Goal: Task Accomplishment & Management: Use online tool/utility

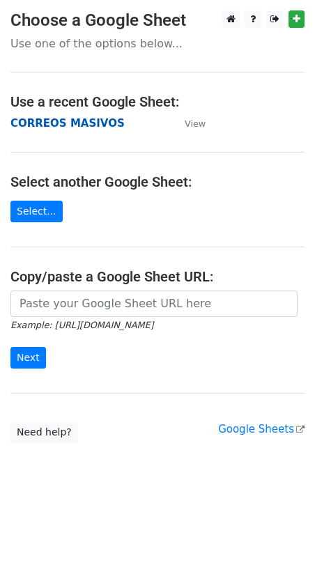
click at [48, 120] on strong "CORREOS MASIVOS" at bounding box center [67, 123] width 114 height 13
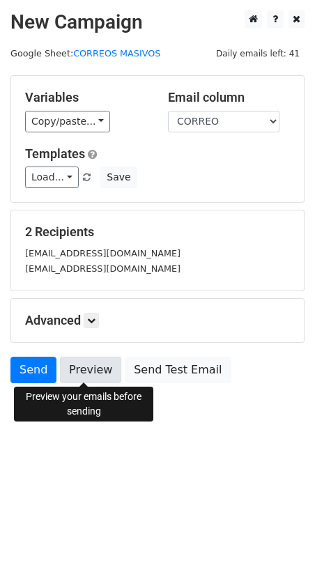
click at [84, 376] on link "Preview" at bounding box center [90, 370] width 61 height 26
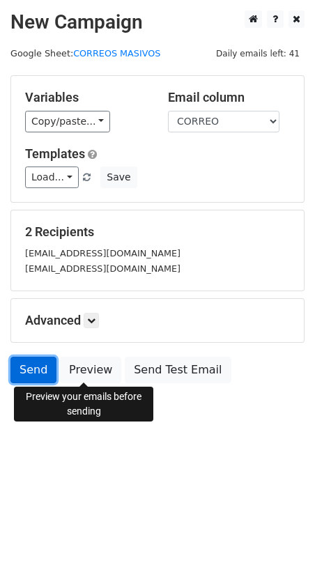
click at [26, 366] on link "Send" at bounding box center [33, 370] width 46 height 26
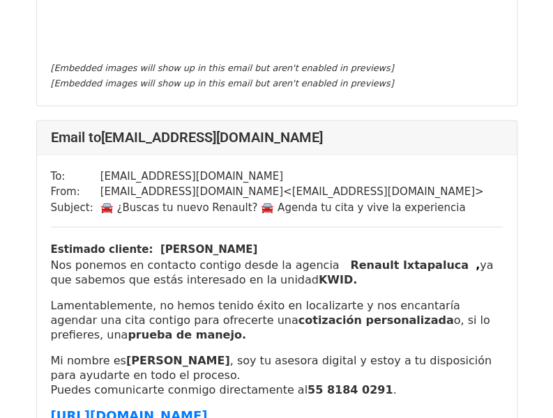
scroll to position [697, 0]
